Goal: Find specific page/section: Find specific page/section

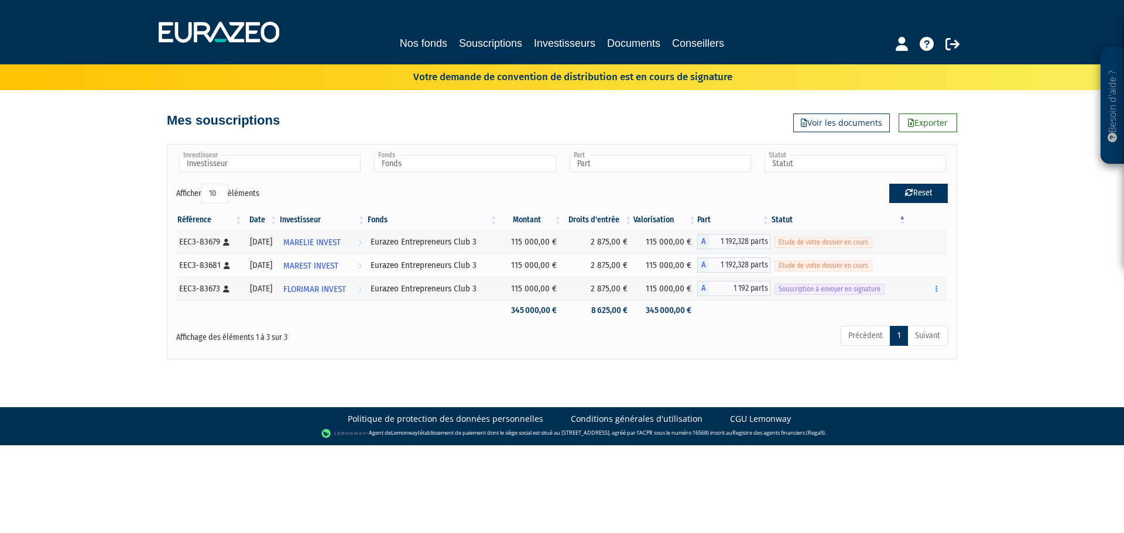
click at [923, 193] on button "Reset" at bounding box center [918, 193] width 59 height 19
type input "Investisseur"
type input "Fonds"
type input "Part"
type input "Statut"
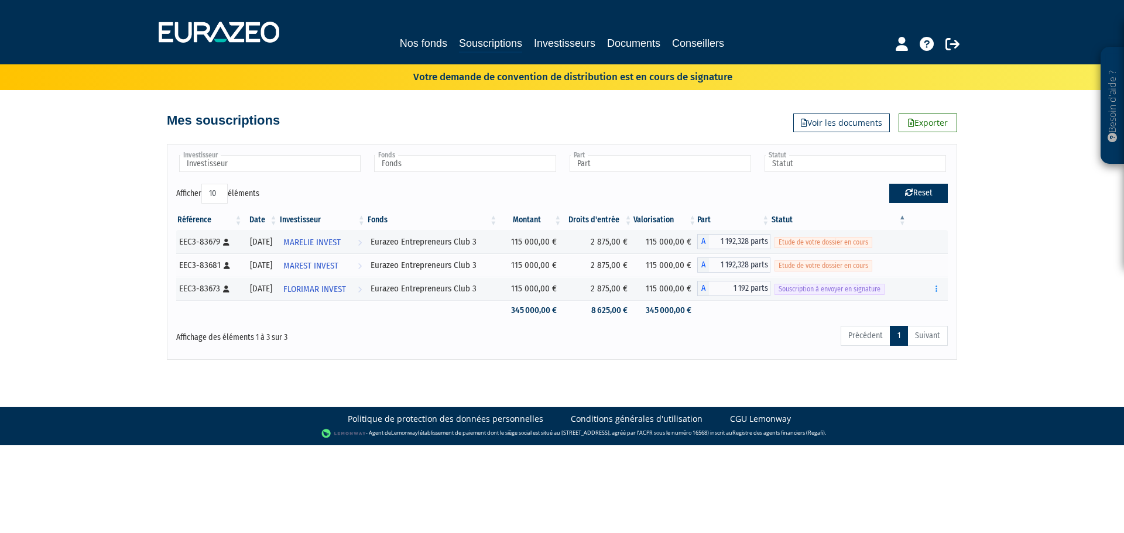
click at [922, 193] on button "Reset" at bounding box center [918, 193] width 59 height 19
type input "Investisseur"
type input "Fonds"
type input "Part"
type input "Statut"
